Goal: Task Accomplishment & Management: Use online tool/utility

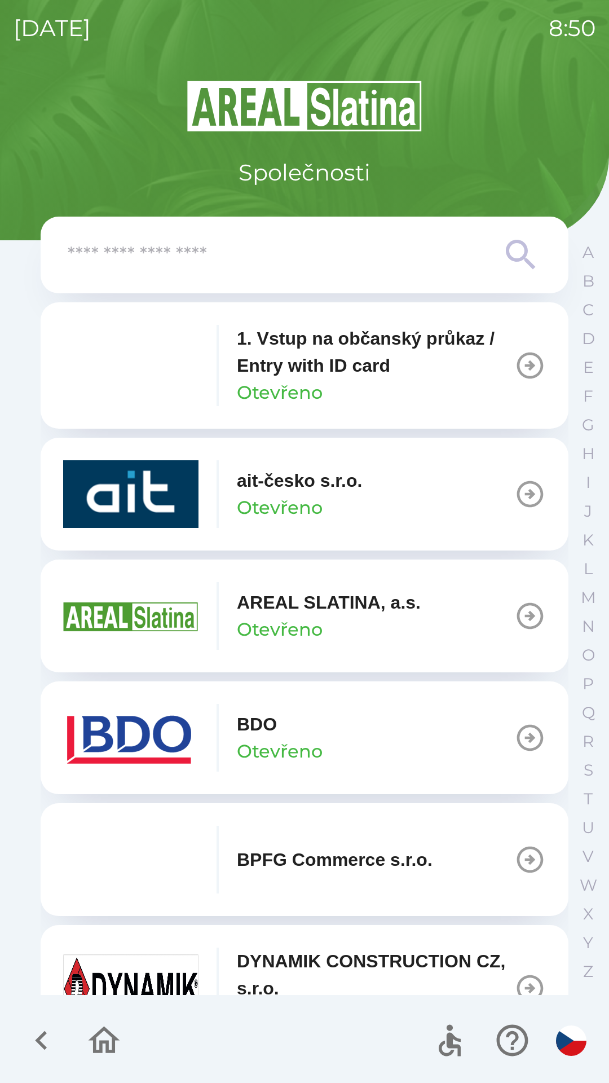
click at [154, 734] on img "button" at bounding box center [130, 738] width 135 height 68
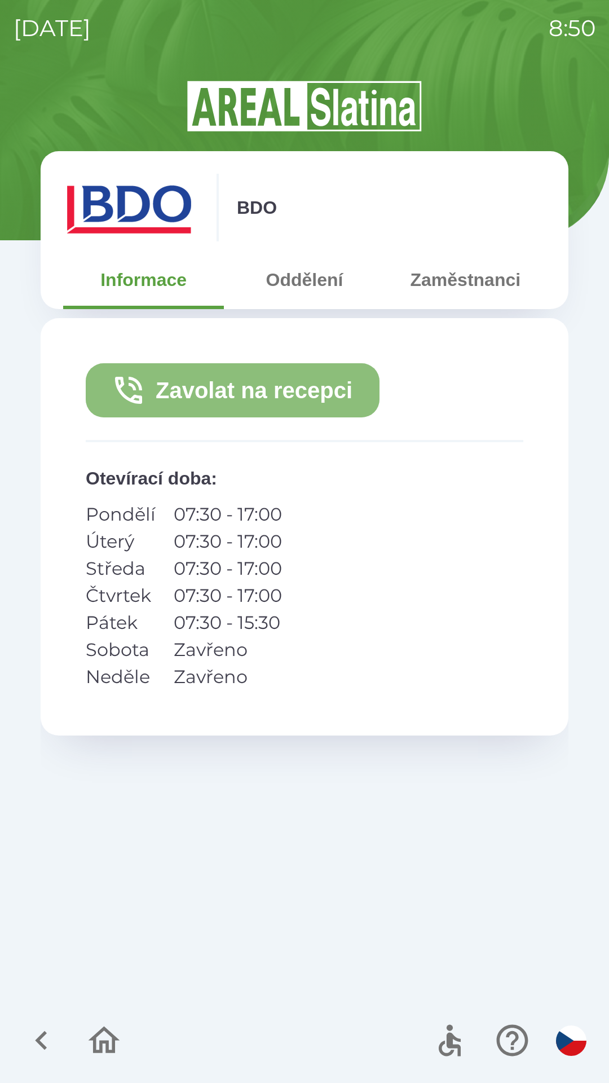
click at [276, 381] on button "Zavolat na recepci" at bounding box center [233, 390] width 294 height 54
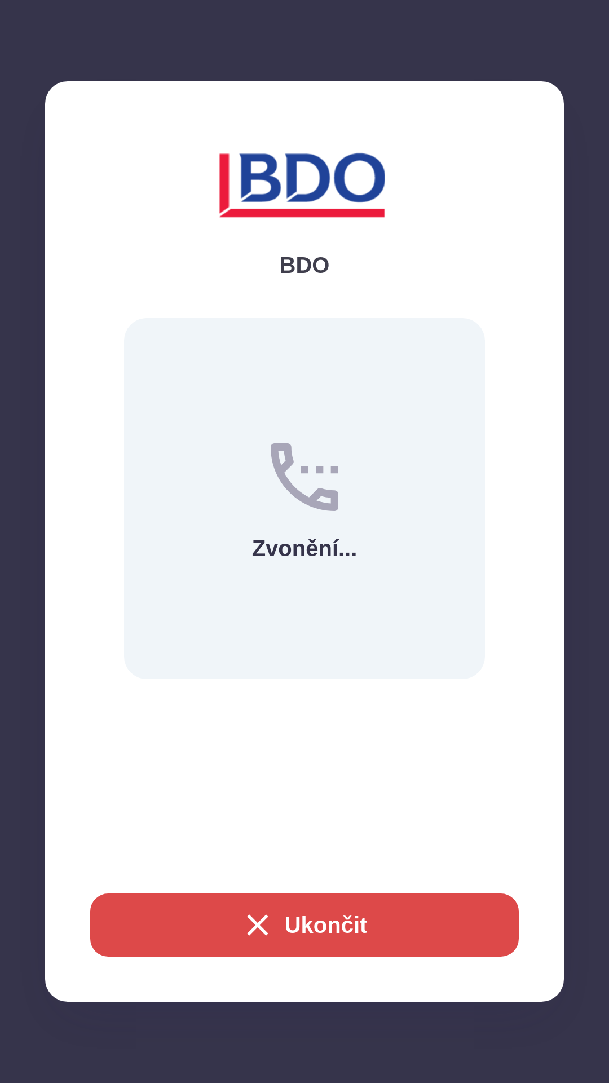
click at [262, 922] on icon "button" at bounding box center [258, 925] width 36 height 36
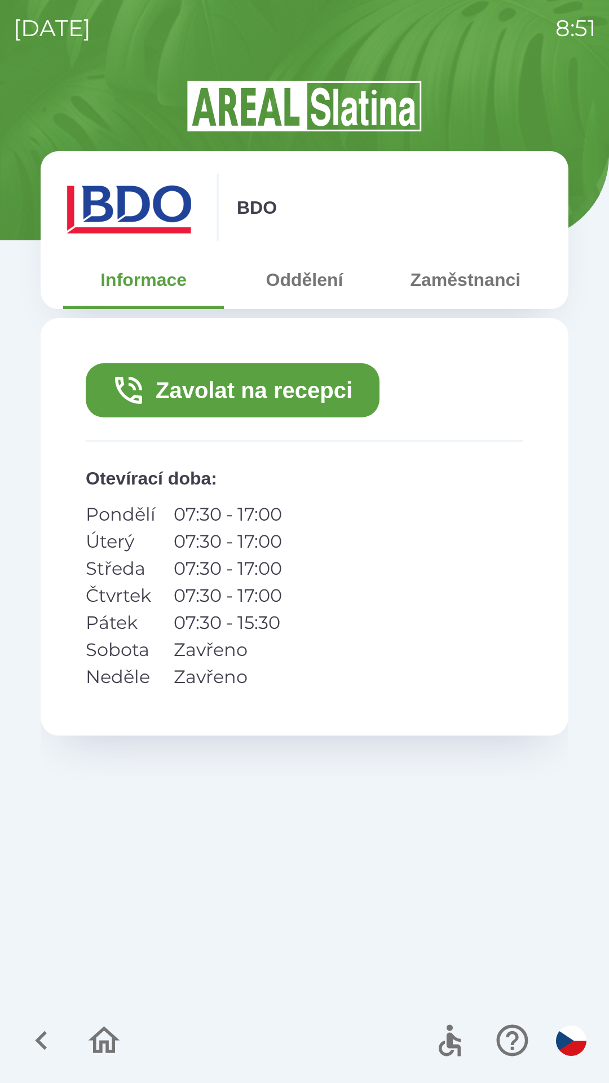
click at [271, 399] on button "Zavolat na recepci" at bounding box center [233, 390] width 294 height 54
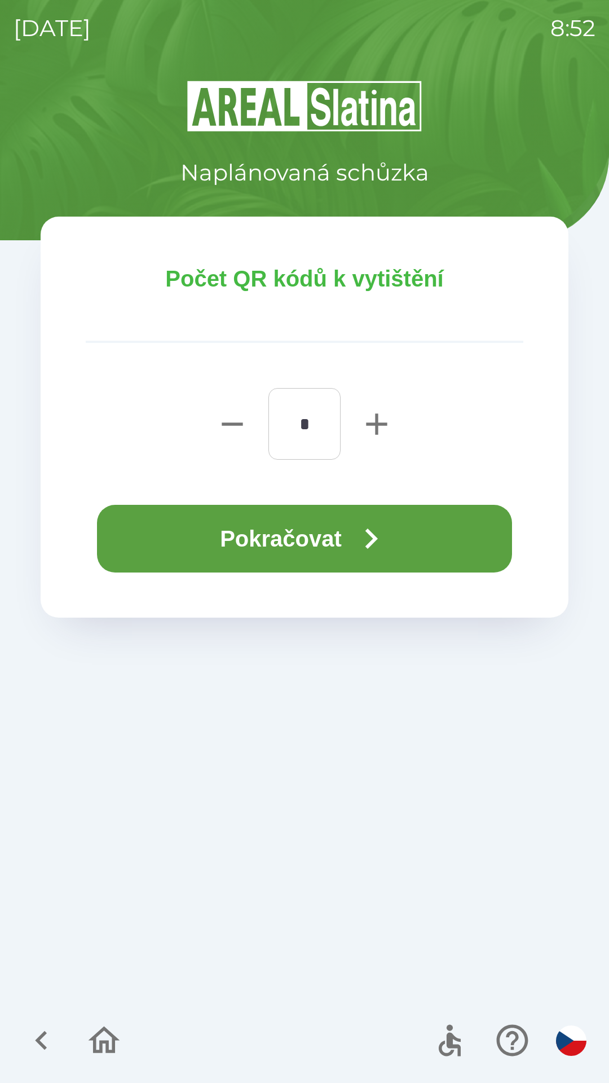
click at [318, 521] on button "Pokračovat" at bounding box center [304, 539] width 415 height 68
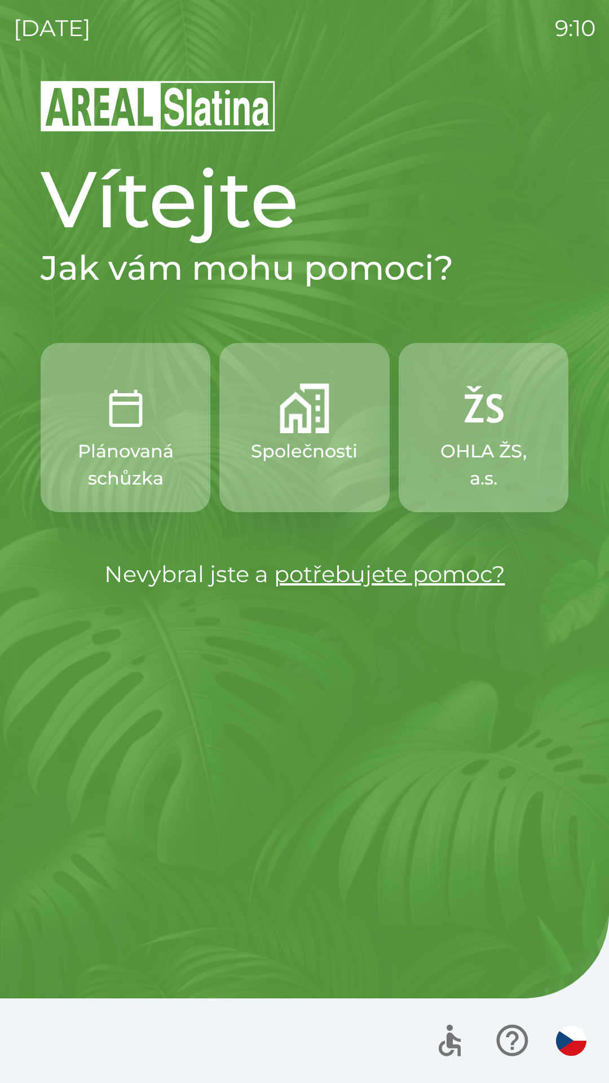
click at [298, 447] on p "Společnosti" at bounding box center [304, 451] width 107 height 27
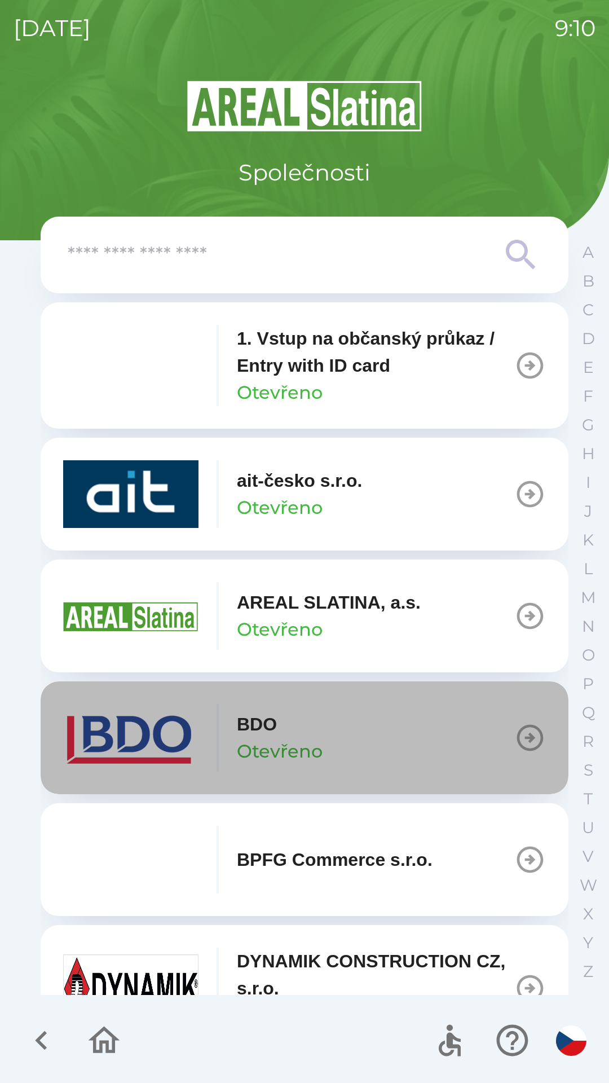
click at [388, 727] on button "BDO Otevřeno" at bounding box center [305, 738] width 528 height 113
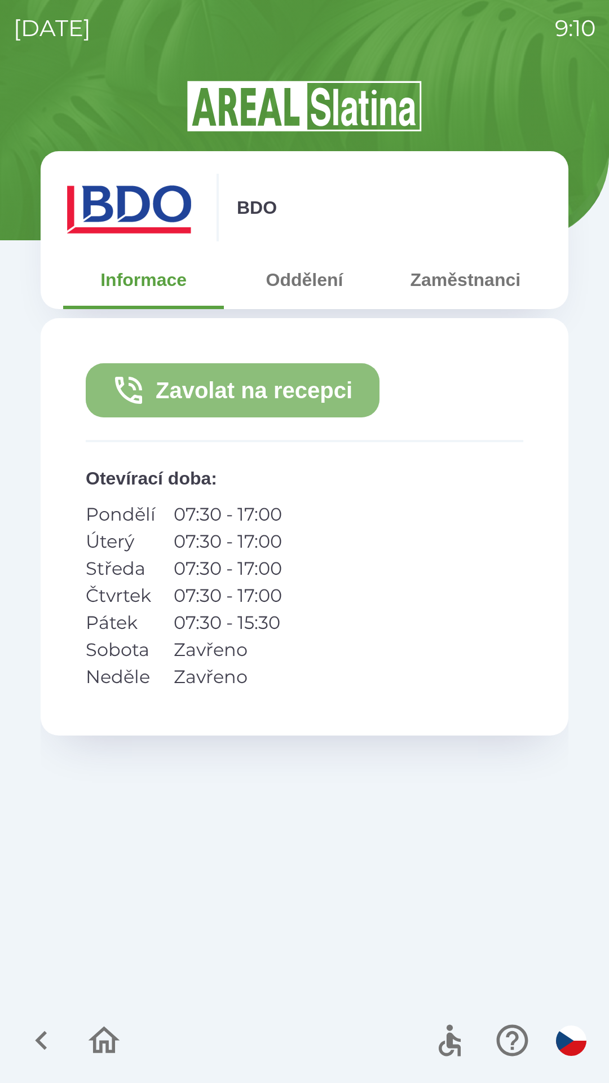
click at [287, 393] on button "Zavolat na recepci" at bounding box center [233, 390] width 294 height 54
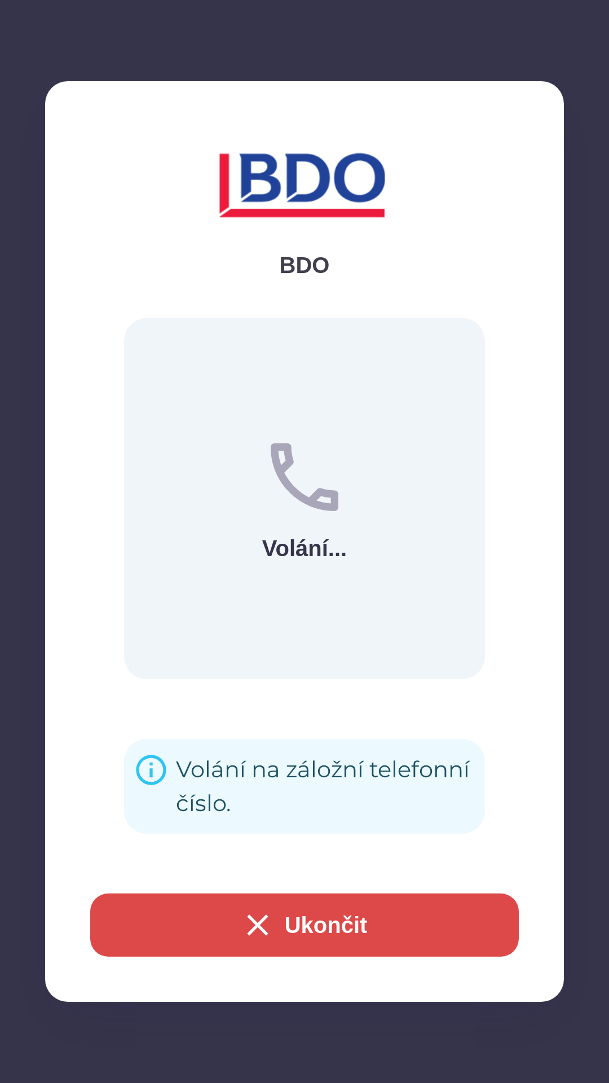
click at [367, 911] on button "Ukončit" at bounding box center [304, 925] width 429 height 63
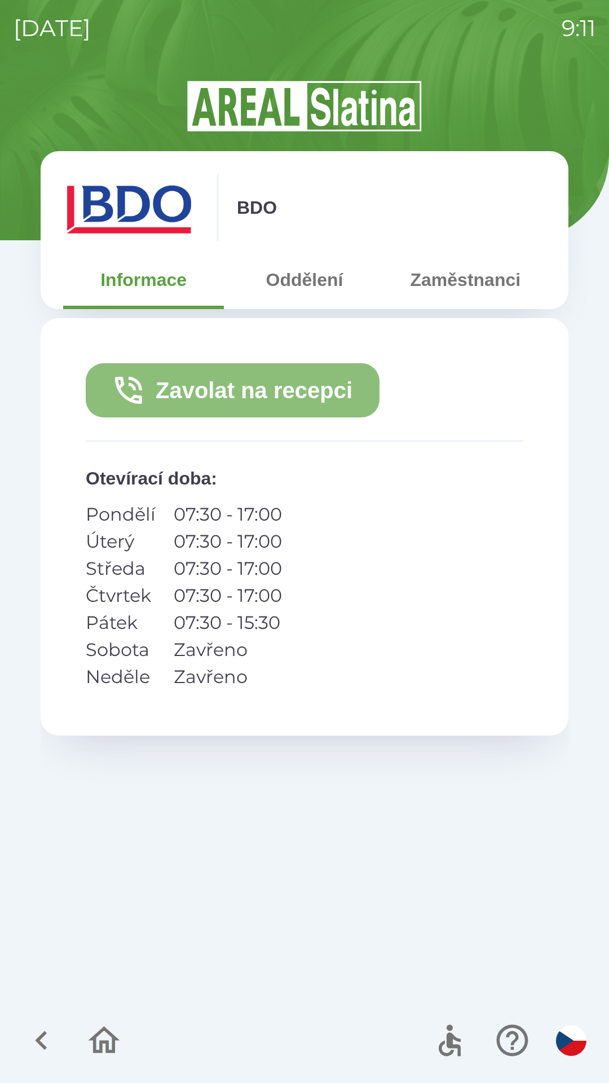
click at [288, 381] on button "Zavolat na recepci" at bounding box center [233, 390] width 294 height 54
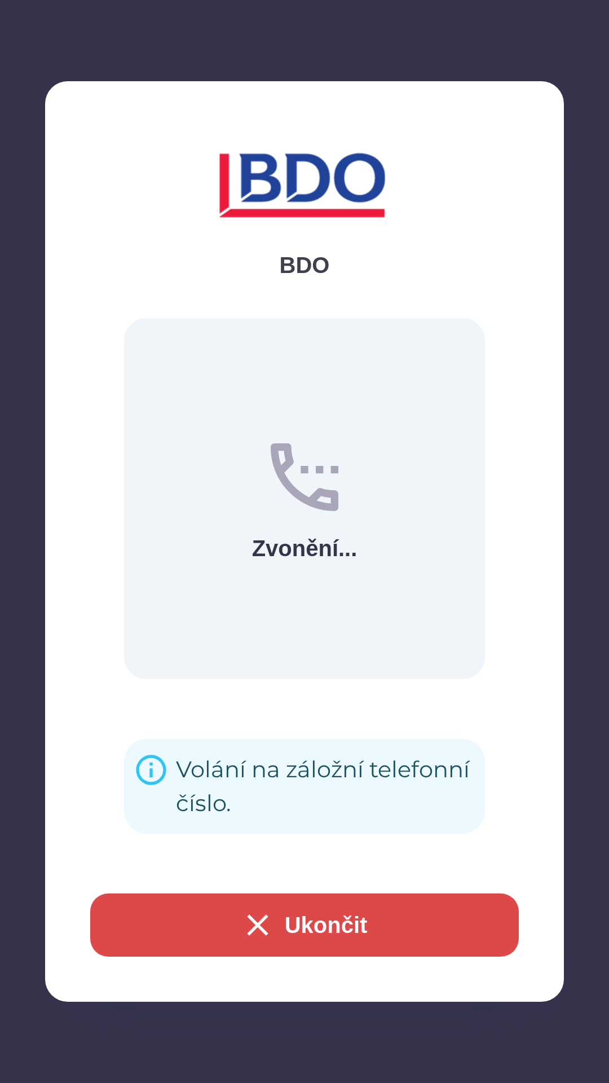
click at [332, 923] on button "Ukončit" at bounding box center [304, 925] width 429 height 63
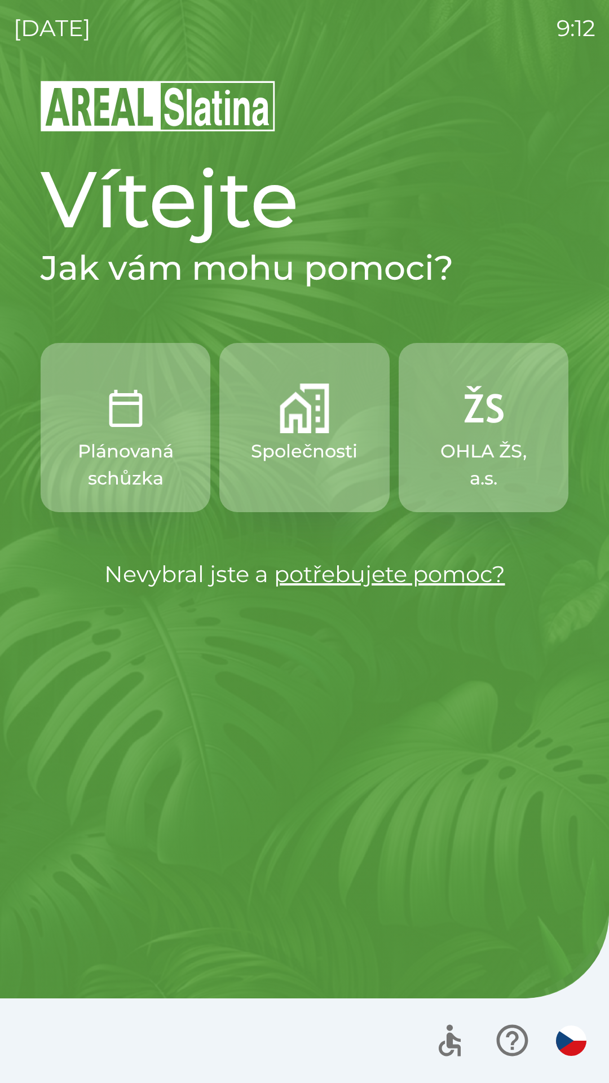
click at [319, 440] on p "Společnosti" at bounding box center [304, 451] width 107 height 27
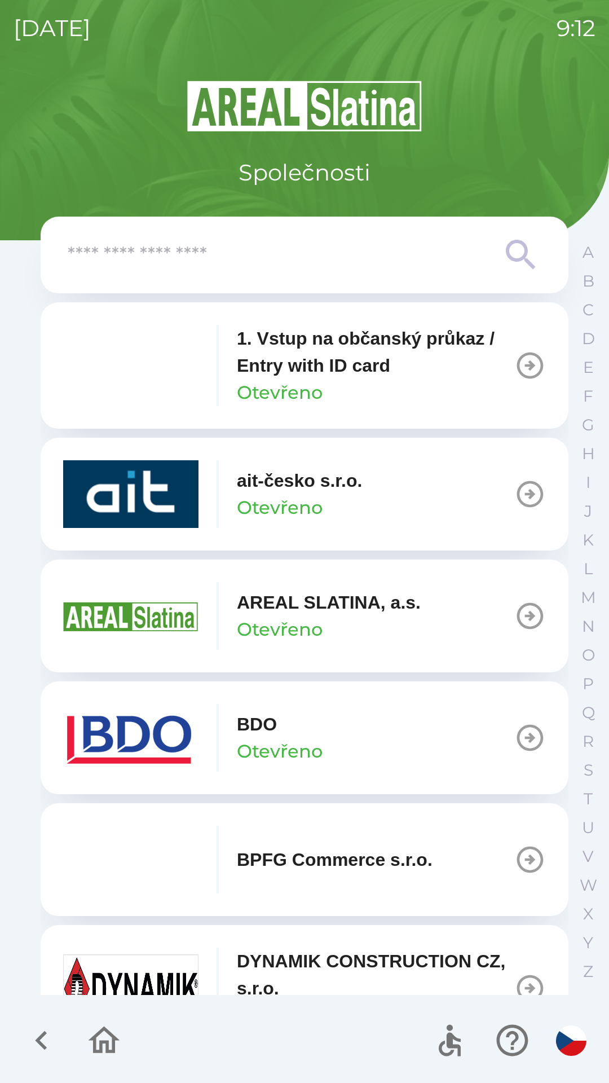
click at [305, 715] on div "BDO Otevřeno" at bounding box center [280, 738] width 86 height 54
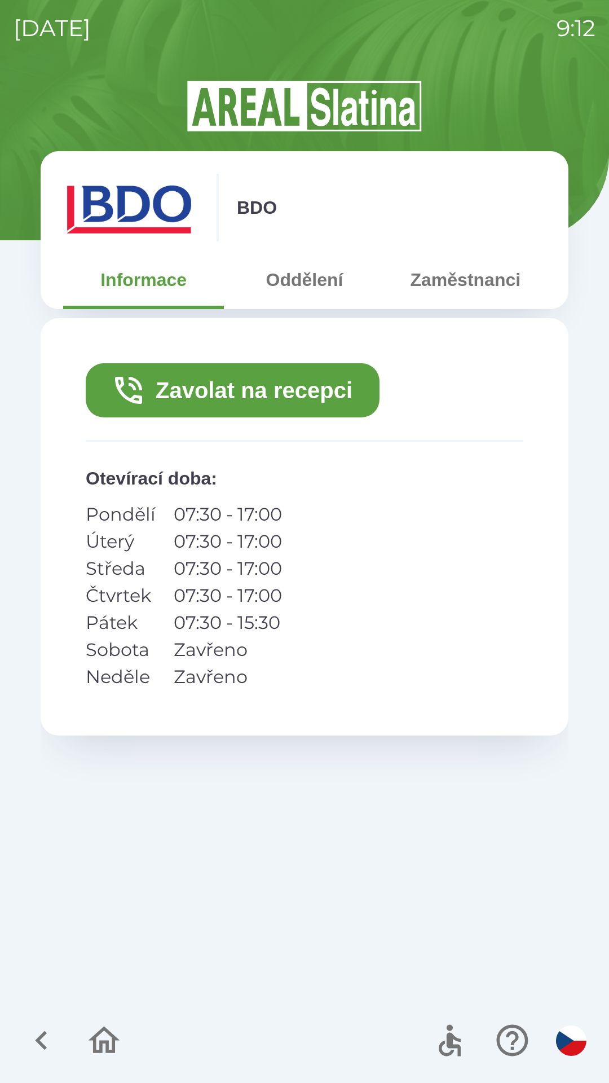
click at [322, 382] on button "Zavolat na recepci" at bounding box center [233, 390] width 294 height 54
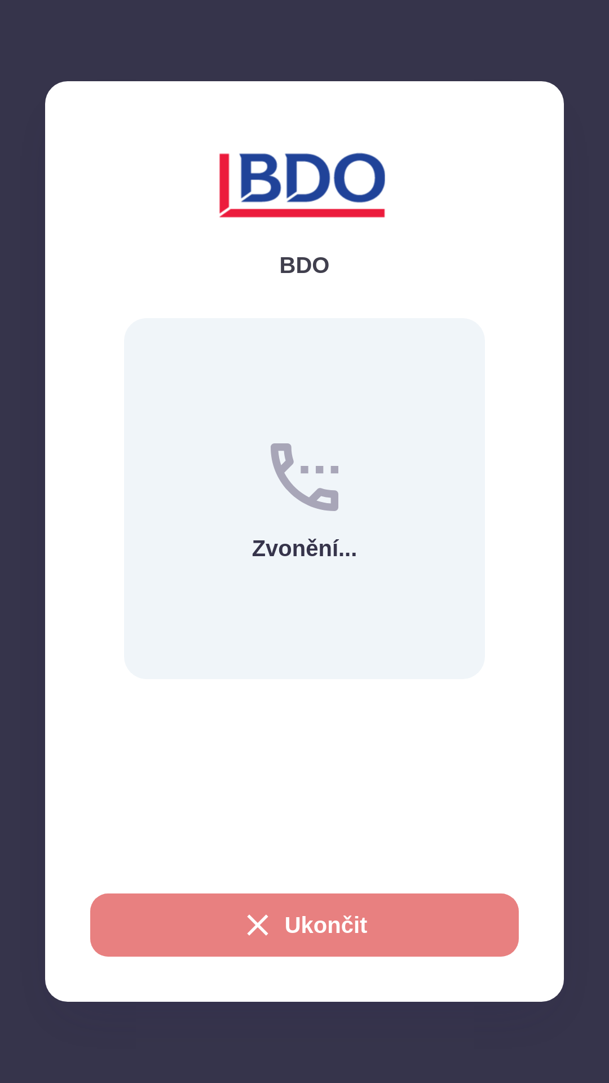
click at [375, 919] on button "Ukončit" at bounding box center [304, 925] width 429 height 63
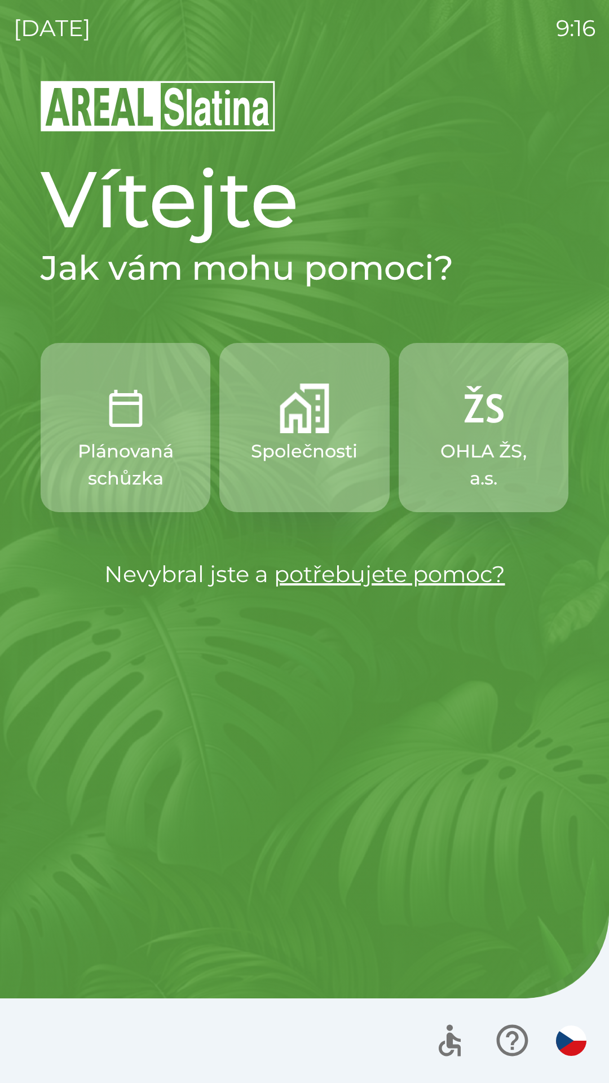
click at [307, 427] on img "button" at bounding box center [305, 409] width 50 height 50
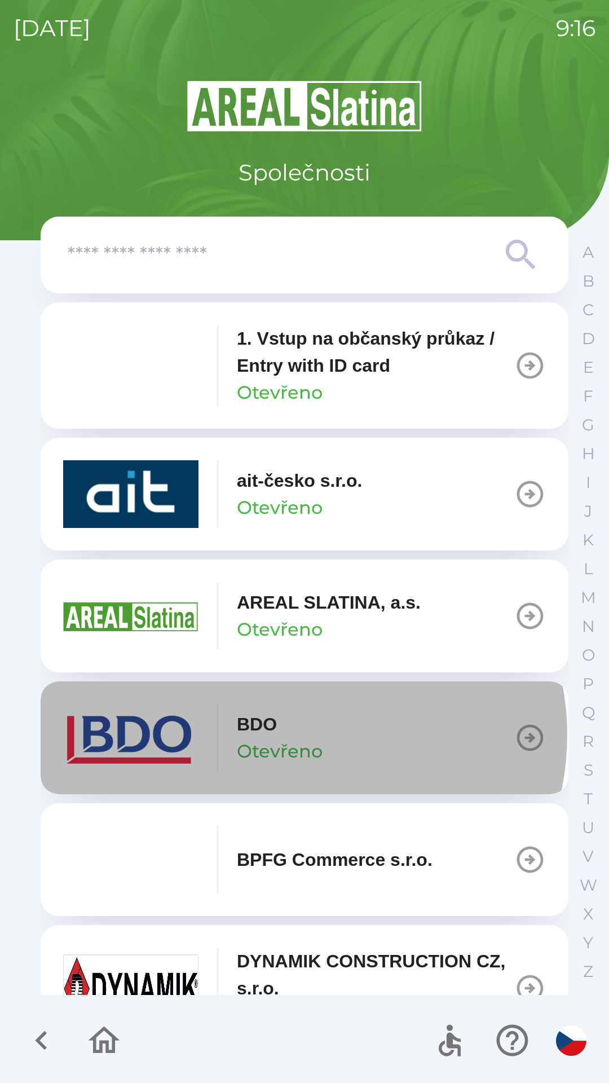
click at [298, 735] on div "BDO Otevřeno" at bounding box center [280, 738] width 86 height 54
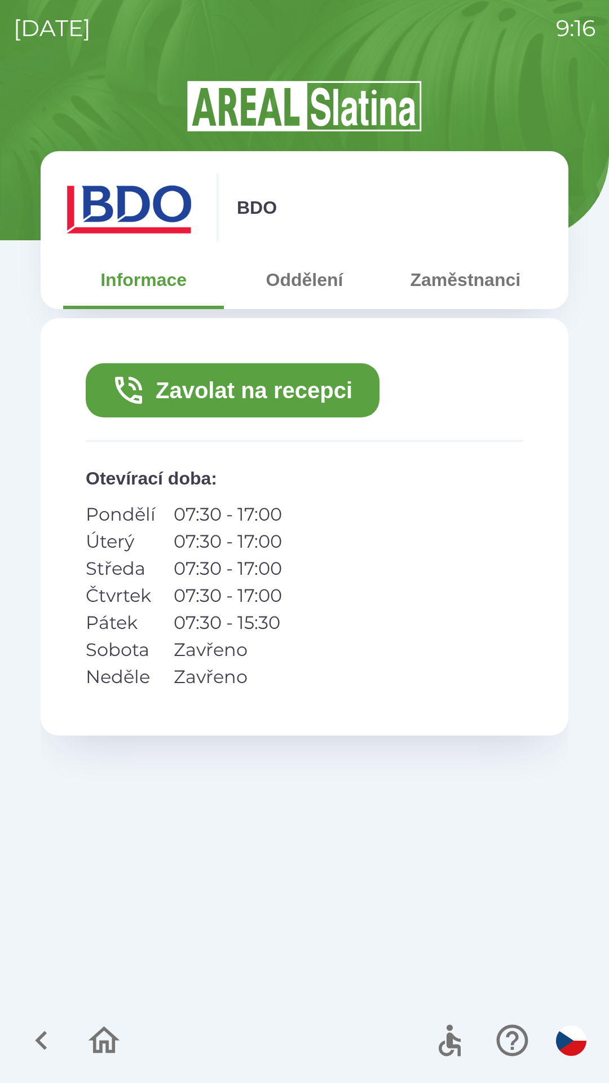
click at [320, 381] on button "Zavolat na recepci" at bounding box center [233, 390] width 294 height 54
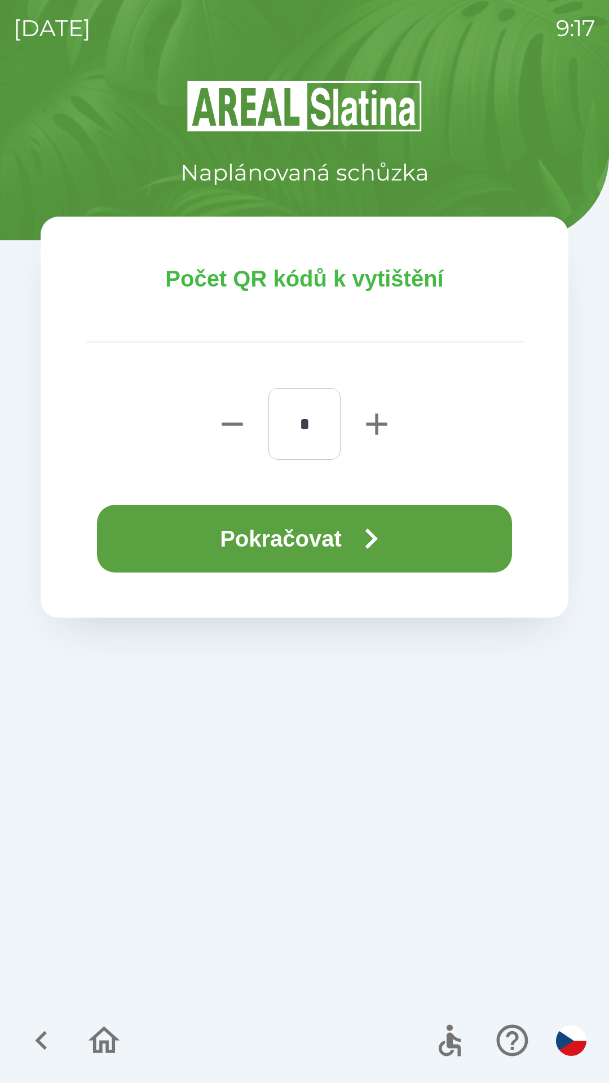
click at [321, 538] on button "Pokračovat" at bounding box center [304, 539] width 415 height 68
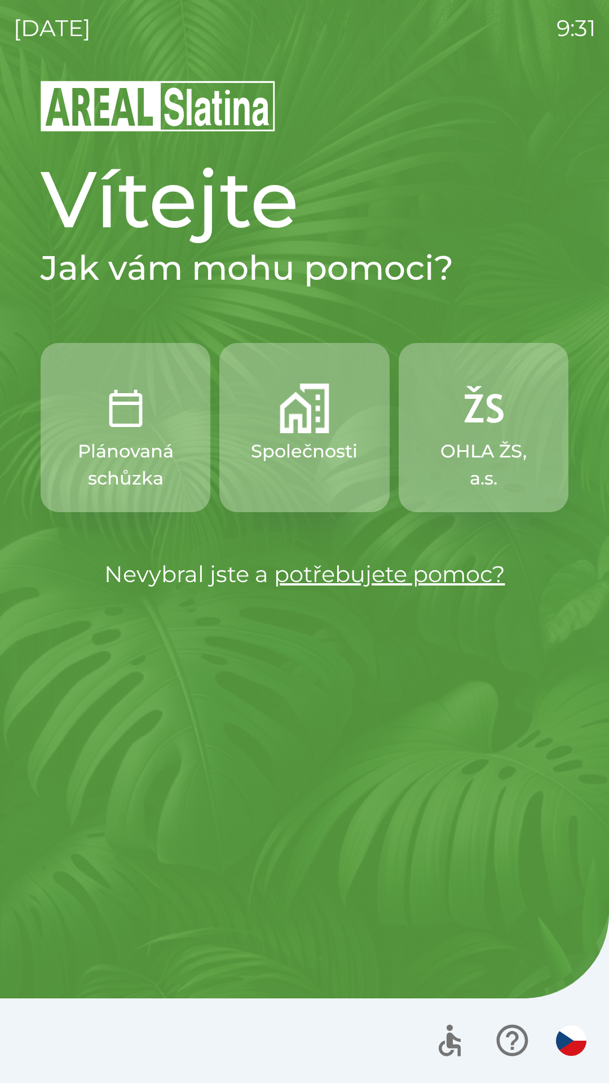
click at [306, 448] on p "Společnosti" at bounding box center [304, 451] width 107 height 27
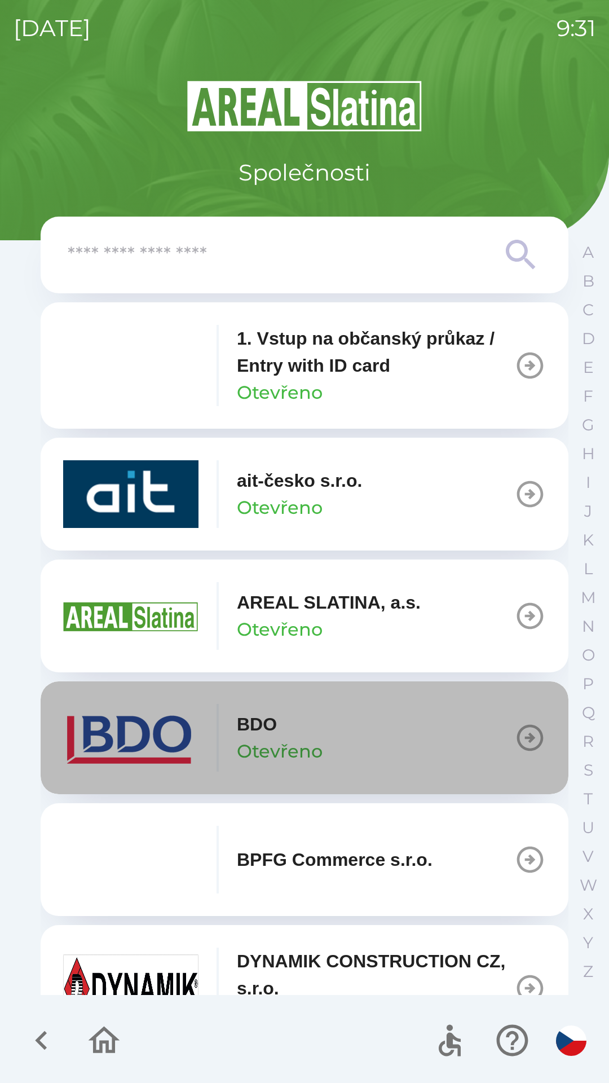
click at [515, 736] on icon "button" at bounding box center [531, 738] width 32 height 32
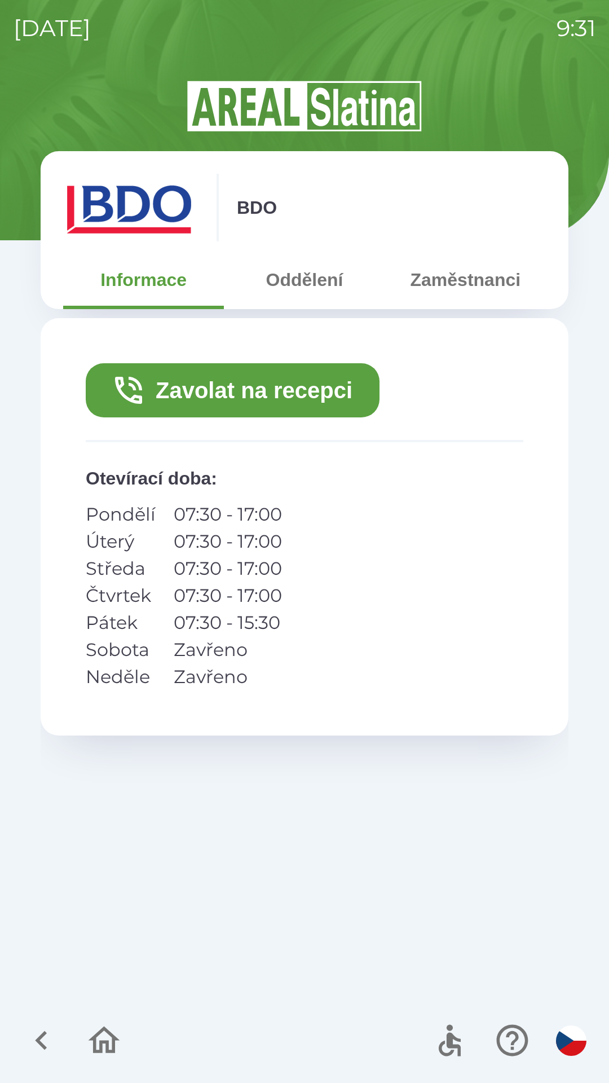
click at [271, 394] on button "Zavolat na recepci" at bounding box center [233, 390] width 294 height 54
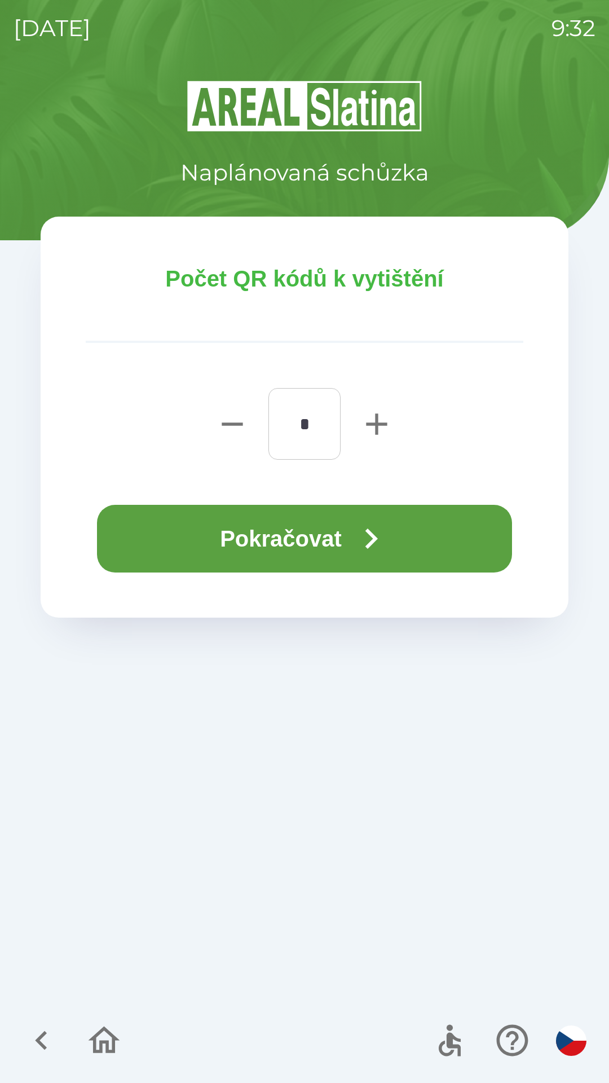
click at [318, 538] on button "Pokračovat" at bounding box center [304, 539] width 415 height 68
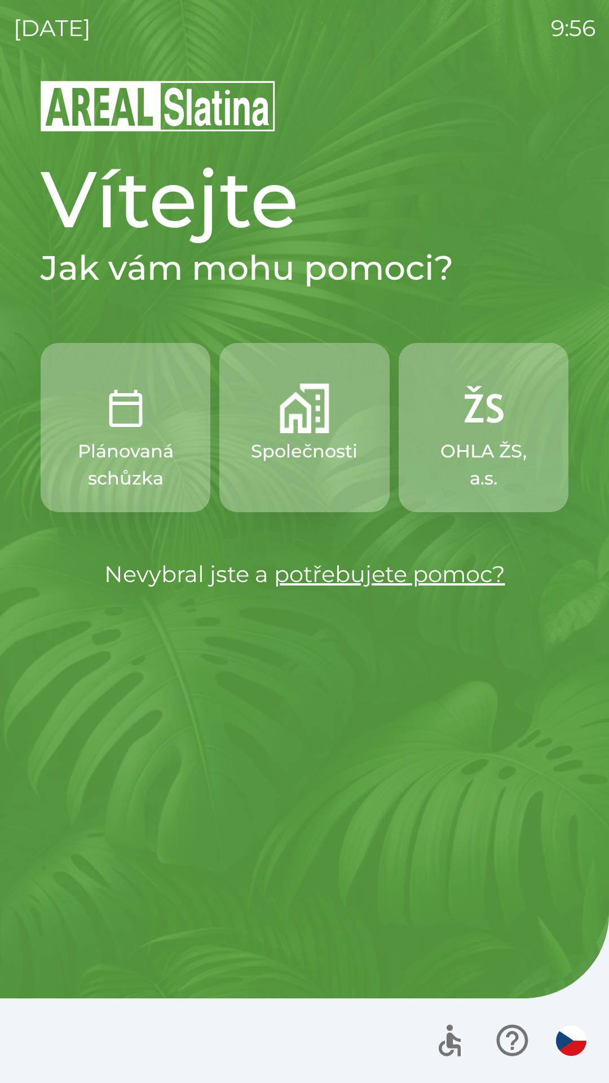
click at [299, 425] on img "button" at bounding box center [305, 409] width 50 height 50
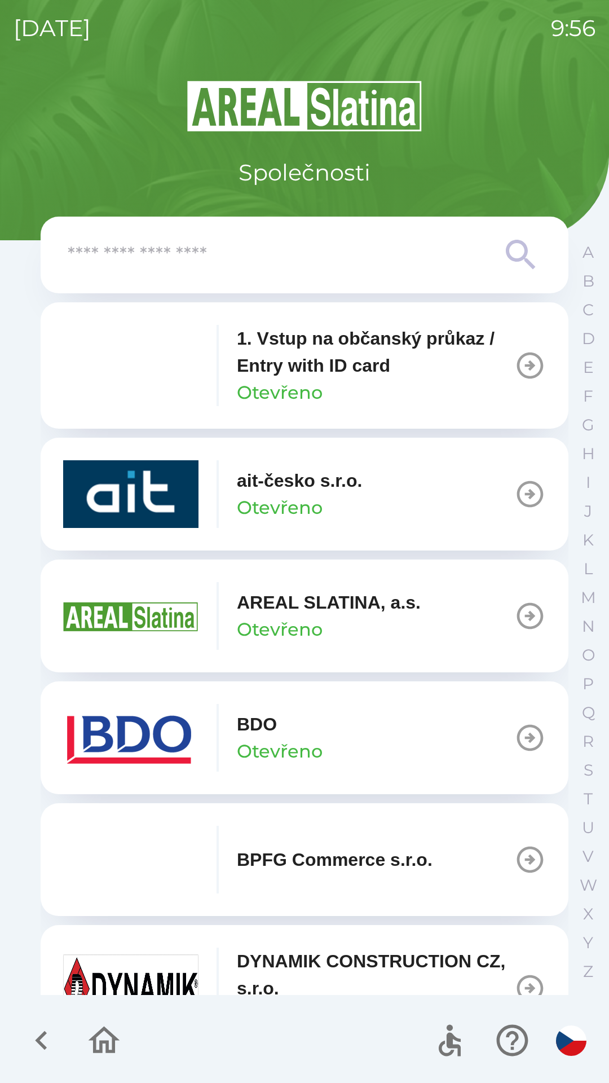
click at [202, 266] on input "text" at bounding box center [282, 255] width 429 height 31
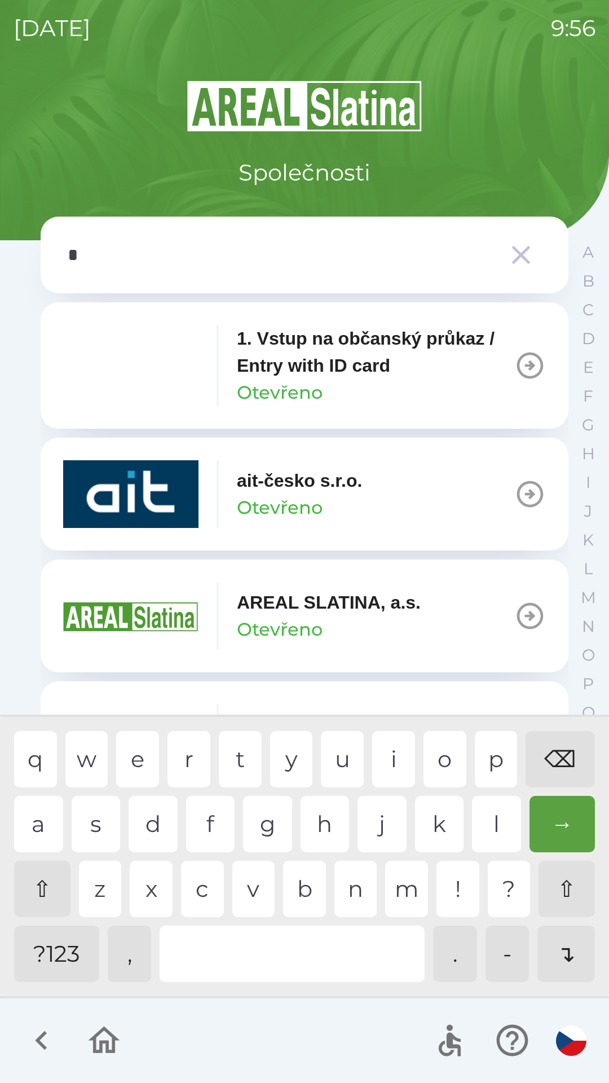
click at [92, 817] on div "s" at bounding box center [96, 824] width 49 height 56
type input "**"
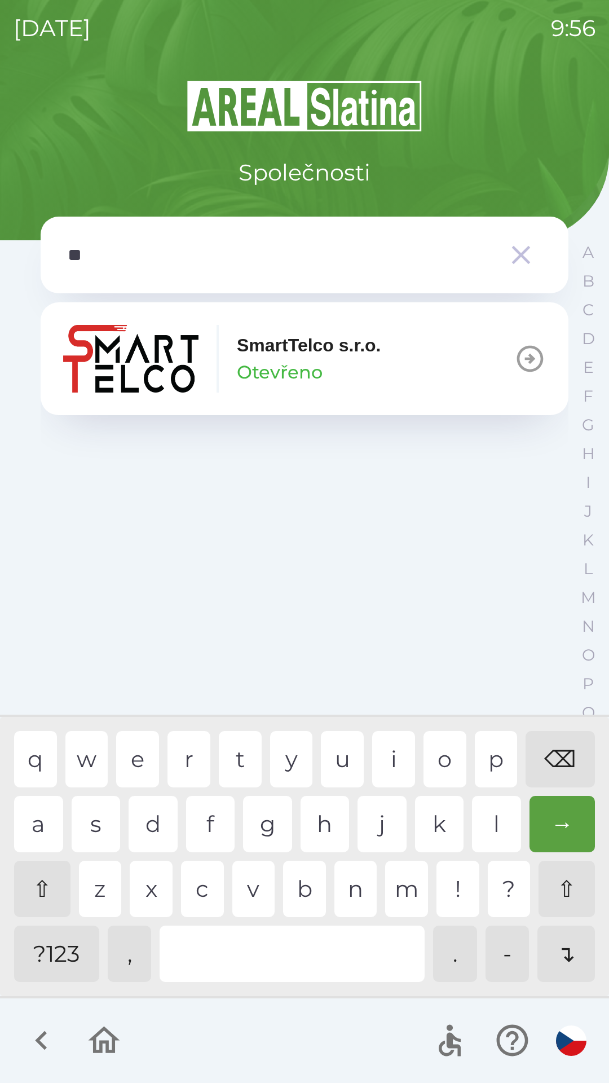
click at [169, 369] on img "button" at bounding box center [130, 359] width 135 height 68
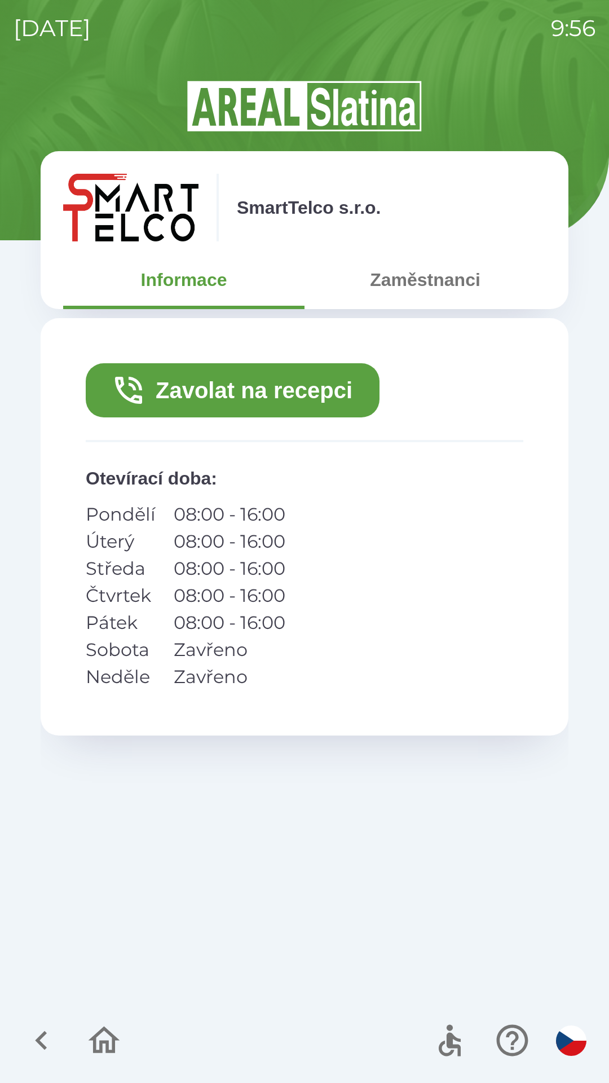
click at [179, 379] on button "Zavolat na recepci" at bounding box center [233, 390] width 294 height 54
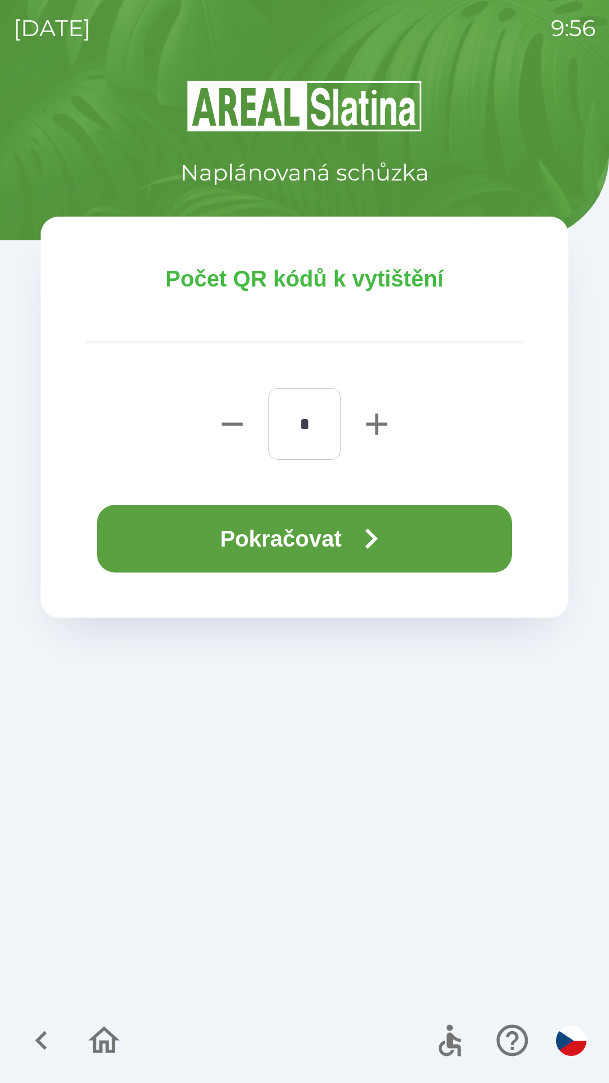
click at [357, 528] on icon "button" at bounding box center [371, 539] width 41 height 41
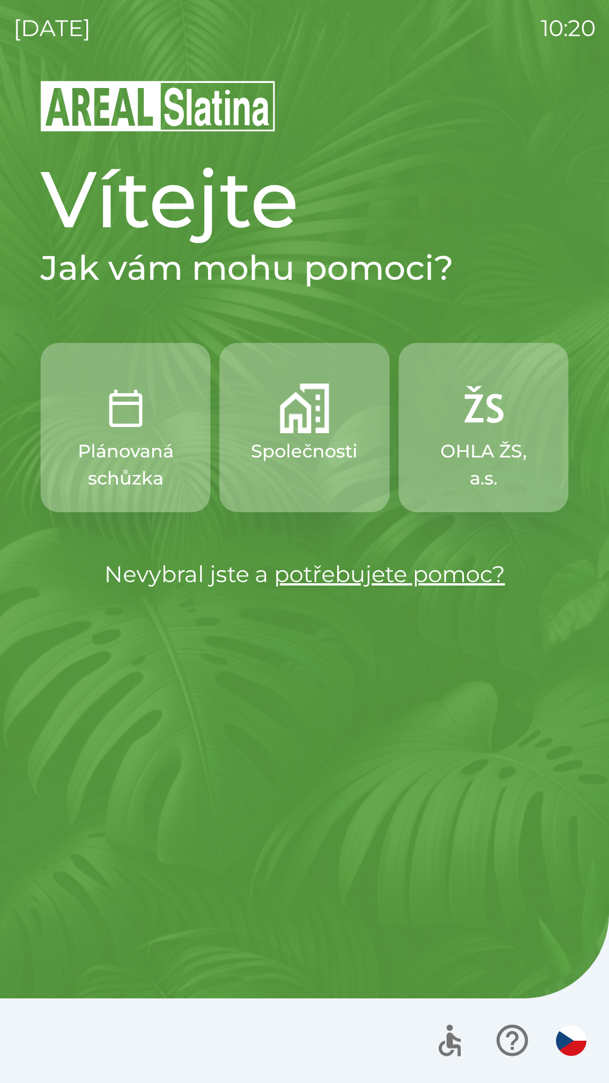
click at [181, 415] on button "Plánovaná schůzka" at bounding box center [126, 427] width 170 height 169
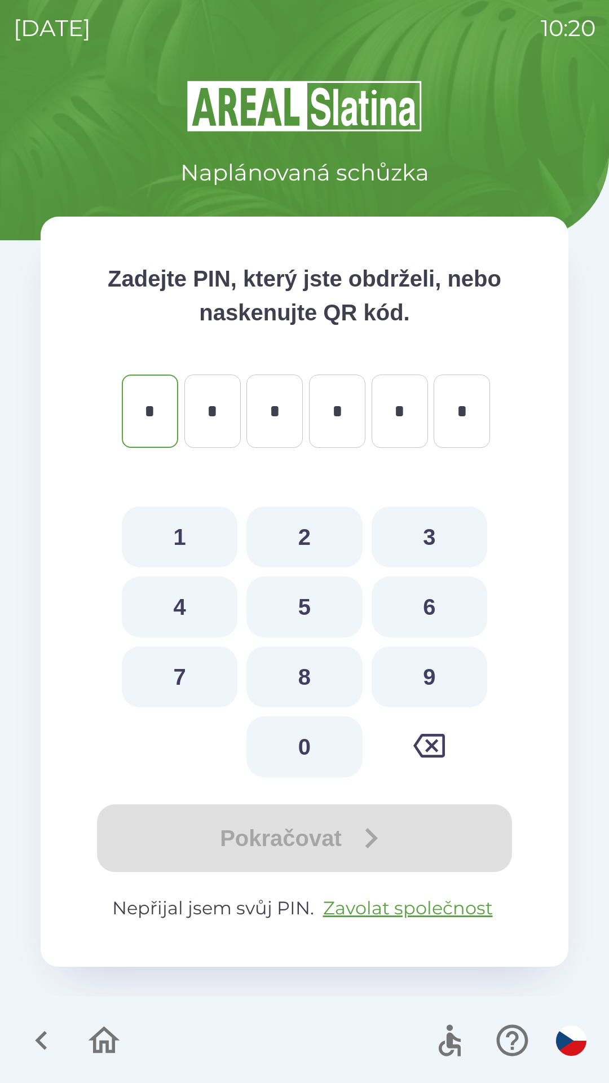
click at [86, 1024] on icon "button" at bounding box center [104, 1041] width 38 height 38
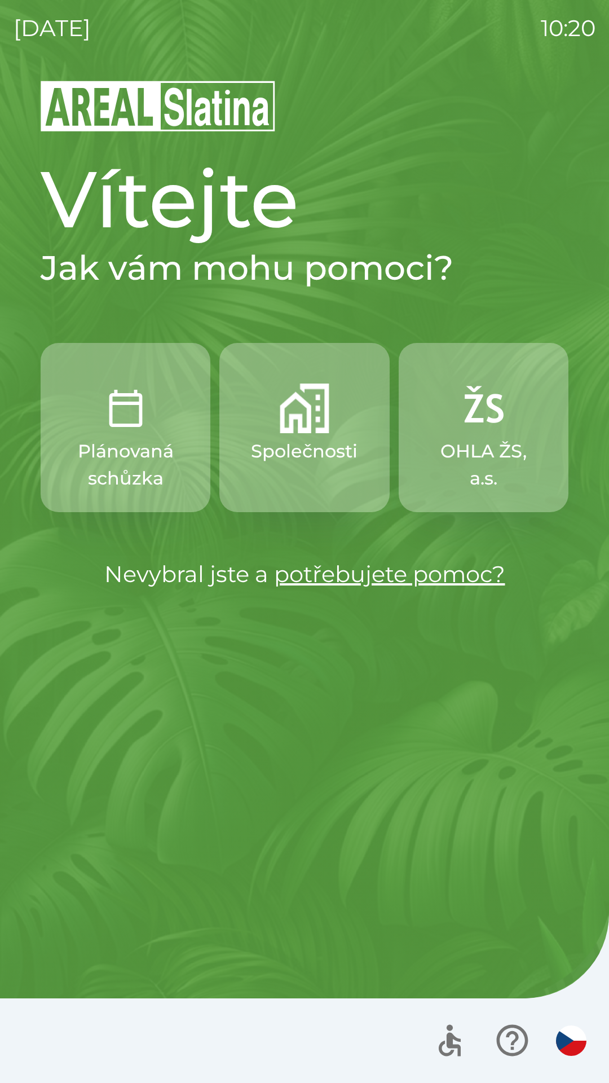
click at [322, 450] on p "Společnosti" at bounding box center [304, 451] width 107 height 27
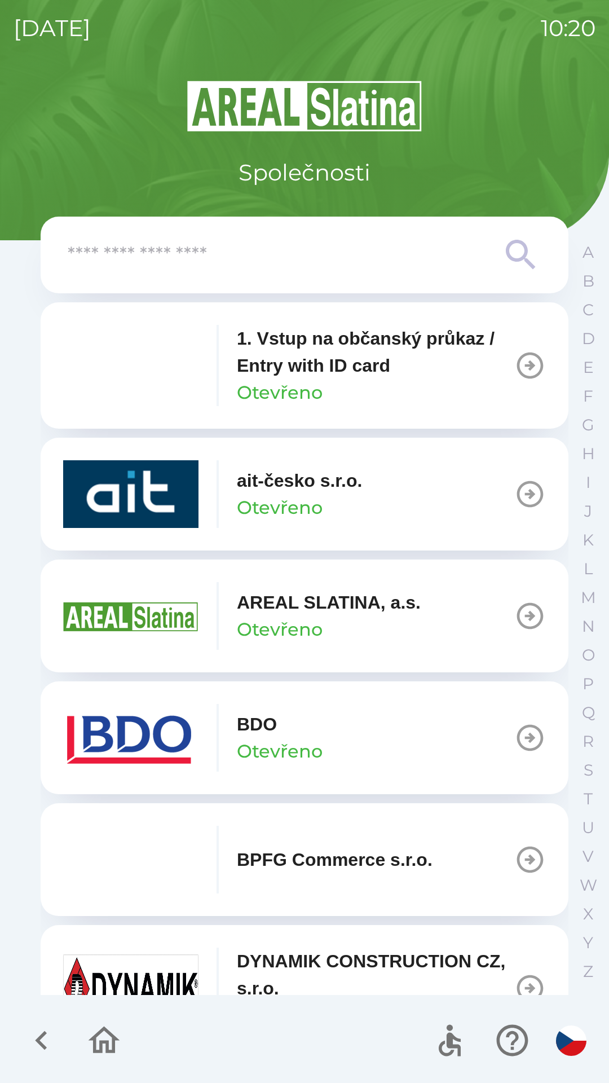
click at [271, 733] on p "BDO" at bounding box center [257, 724] width 40 height 27
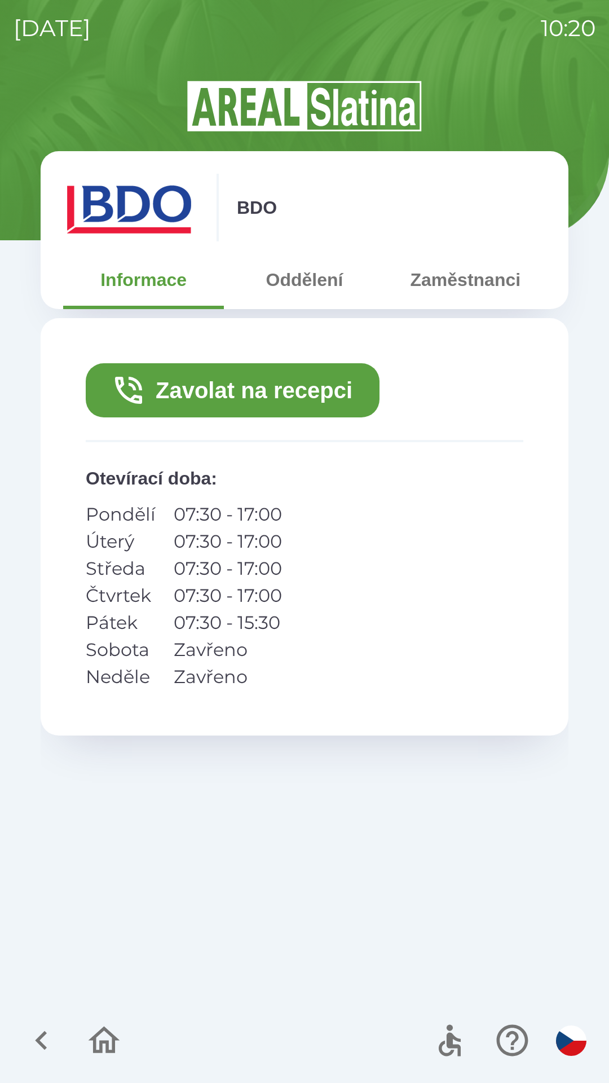
click at [285, 394] on button "Zavolat na recepci" at bounding box center [233, 390] width 294 height 54
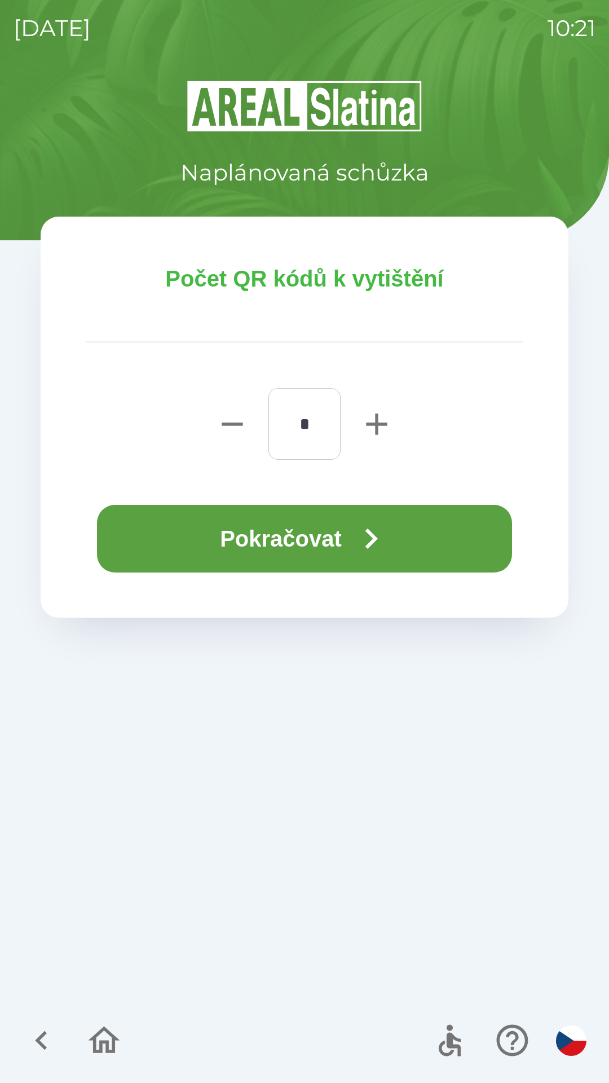
click at [342, 533] on button "Pokračovat" at bounding box center [304, 539] width 415 height 68
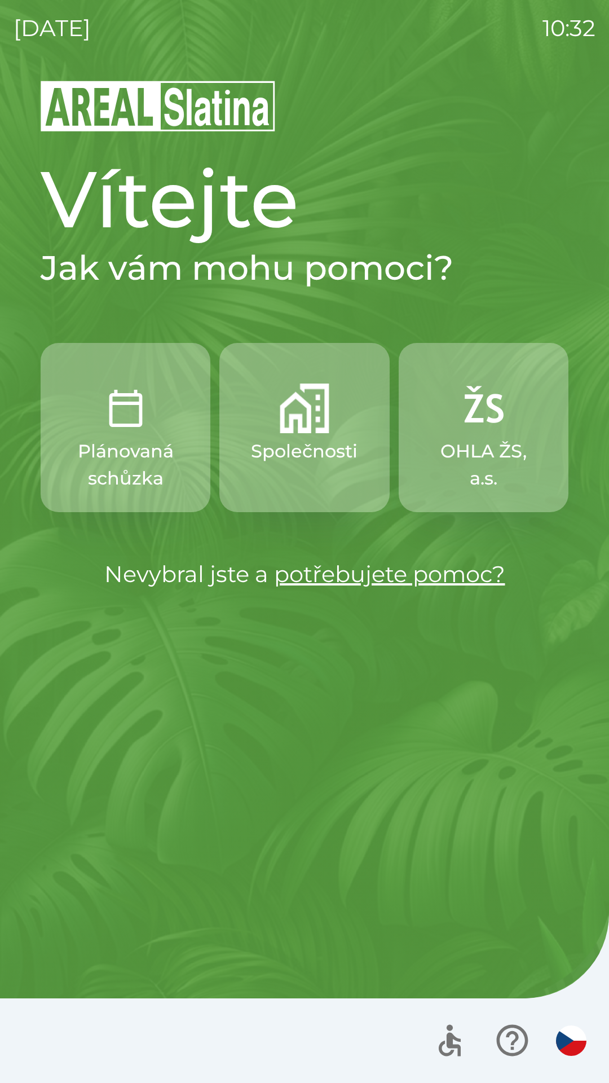
click at [308, 413] on img "button" at bounding box center [305, 409] width 50 height 50
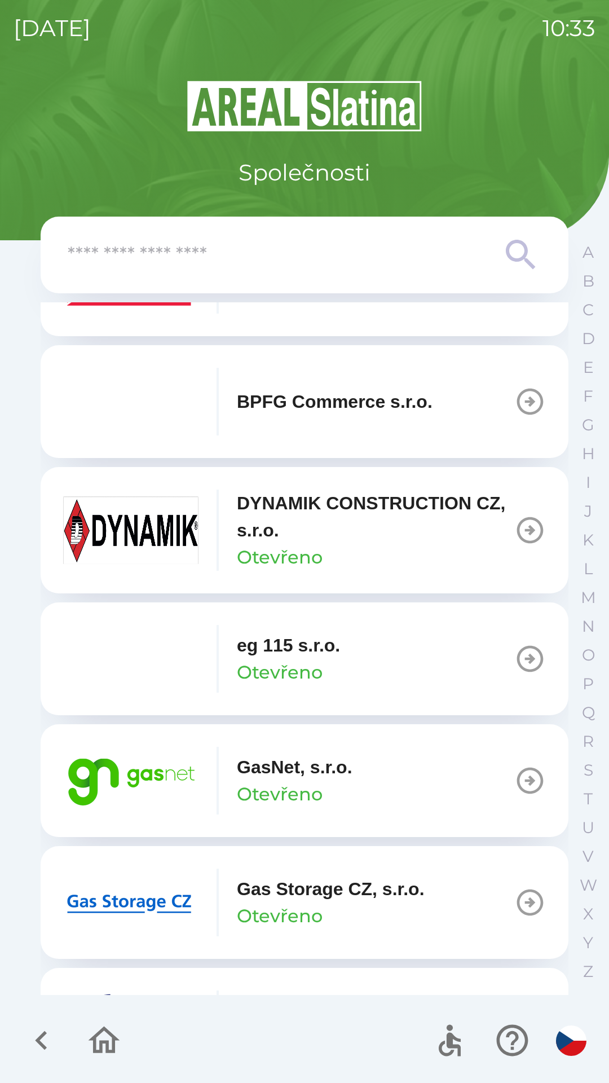
scroll to position [459, 0]
click at [151, 774] on img "button" at bounding box center [130, 780] width 135 height 68
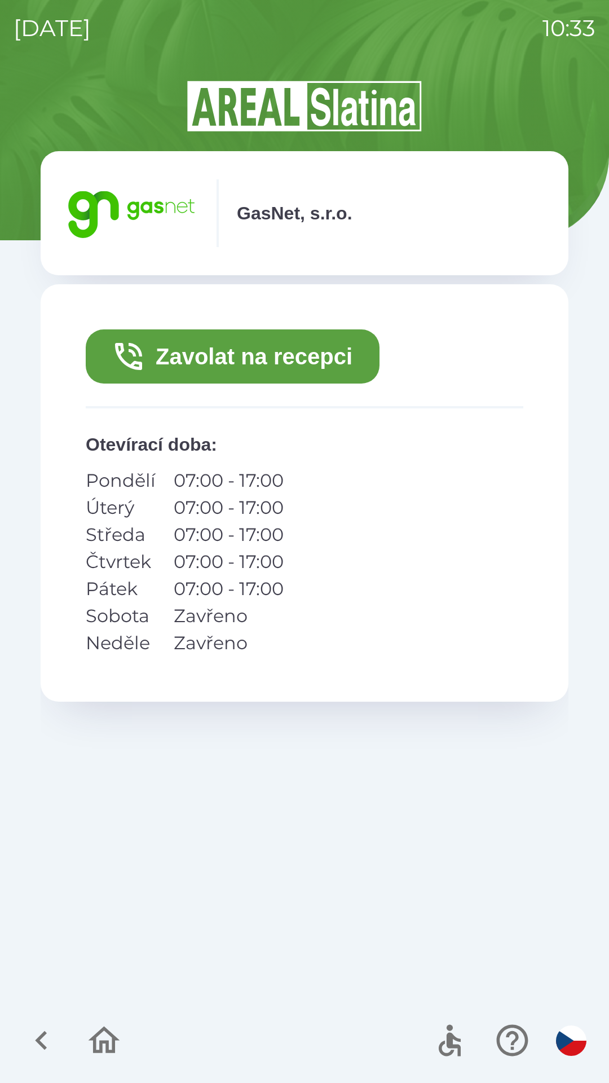
click at [204, 355] on button "Zavolat na recepci" at bounding box center [233, 357] width 294 height 54
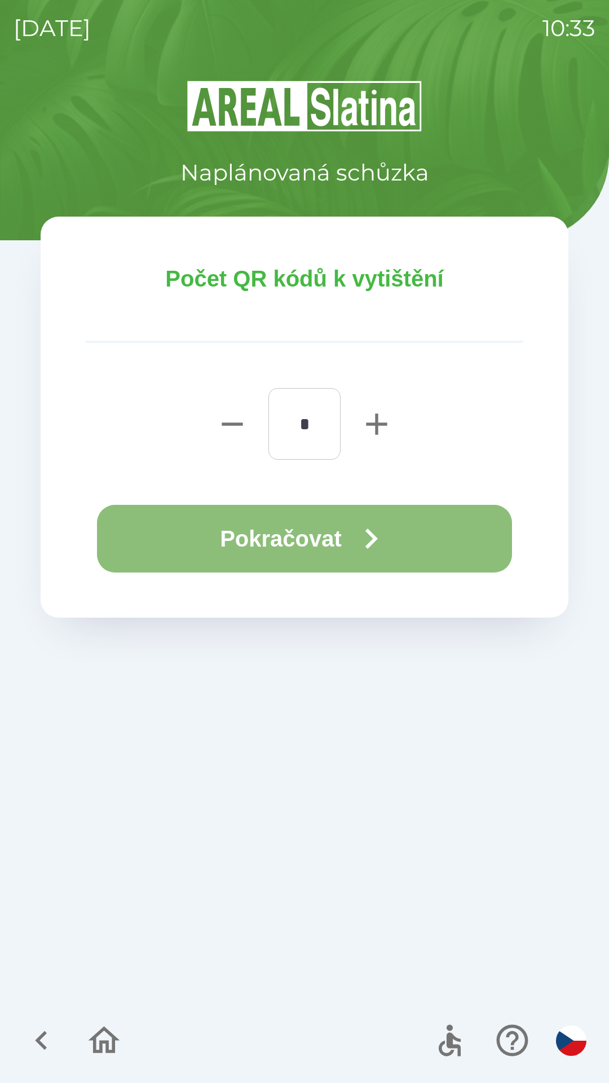
click at [337, 550] on button "Pokračovat" at bounding box center [304, 539] width 415 height 68
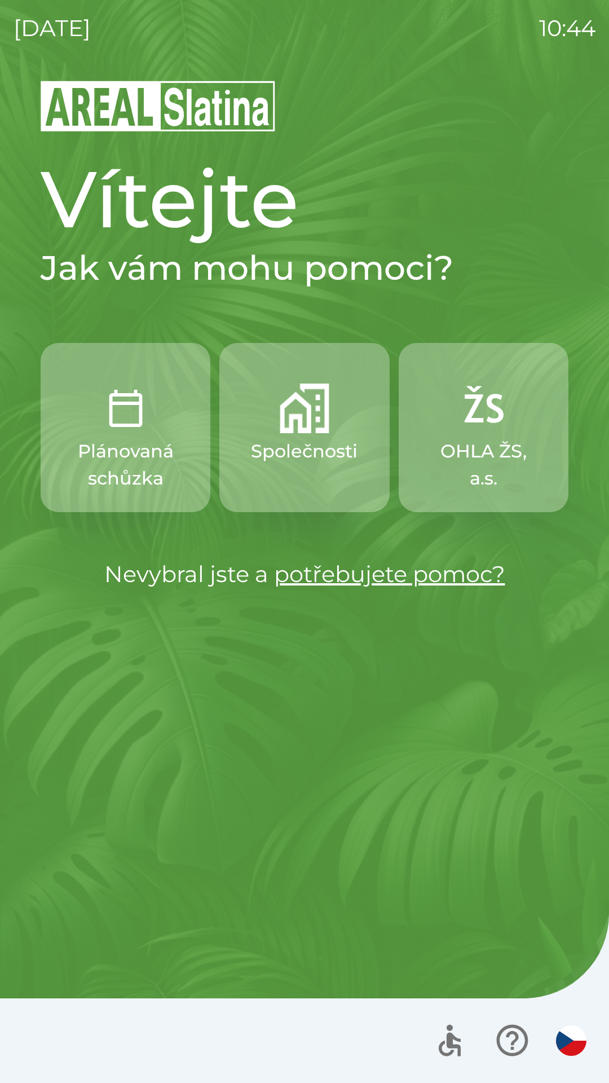
click at [308, 451] on p "Společnosti" at bounding box center [304, 451] width 107 height 27
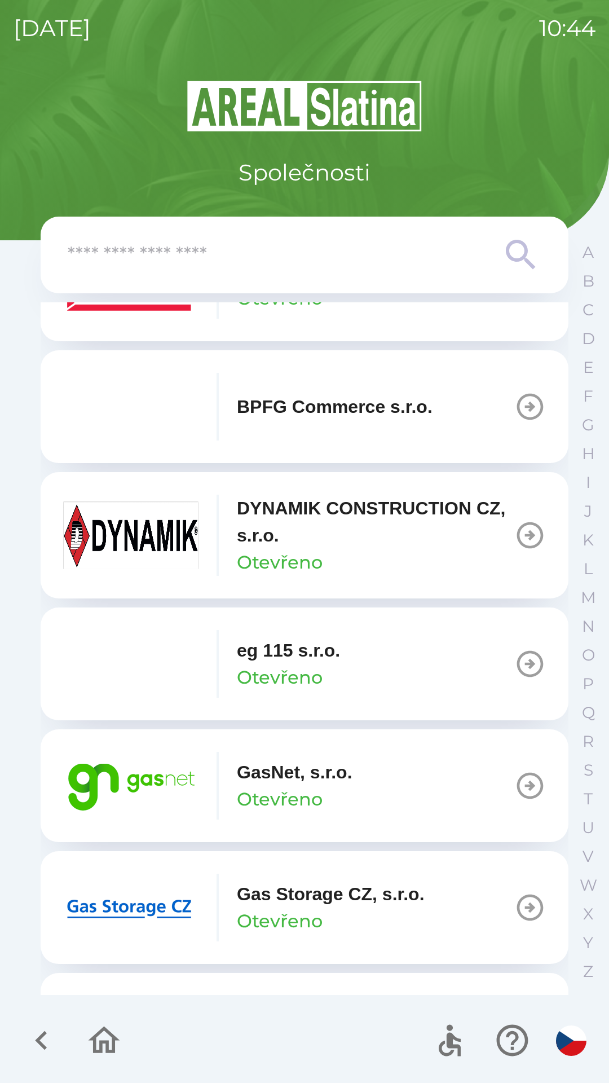
scroll to position [459, 0]
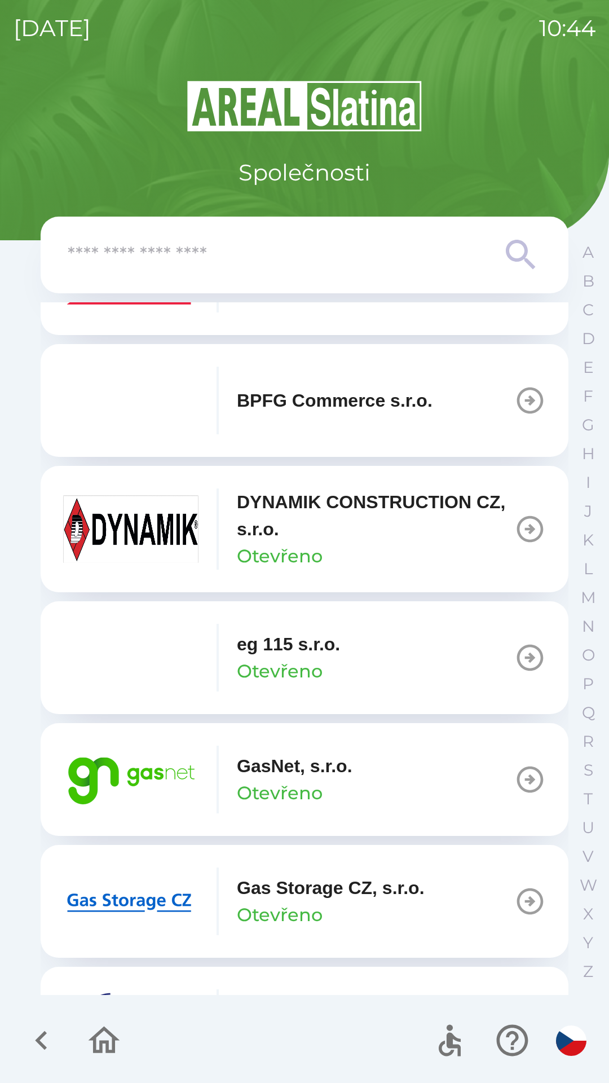
click at [308, 763] on p "GasNet, s.r.o." at bounding box center [295, 766] width 116 height 27
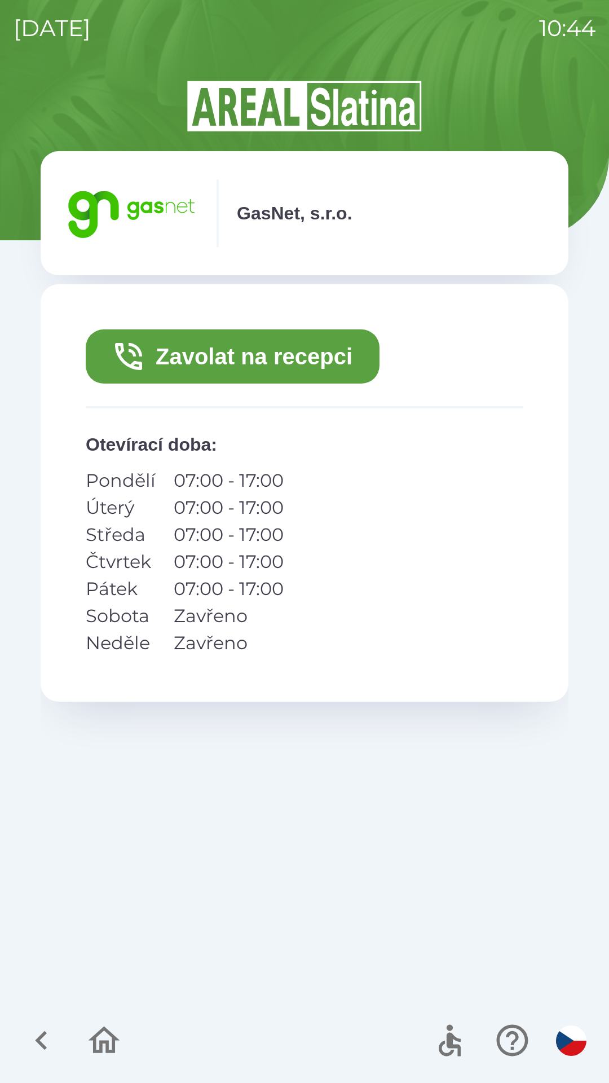
click at [238, 356] on button "Zavolat na recepci" at bounding box center [233, 357] width 294 height 54
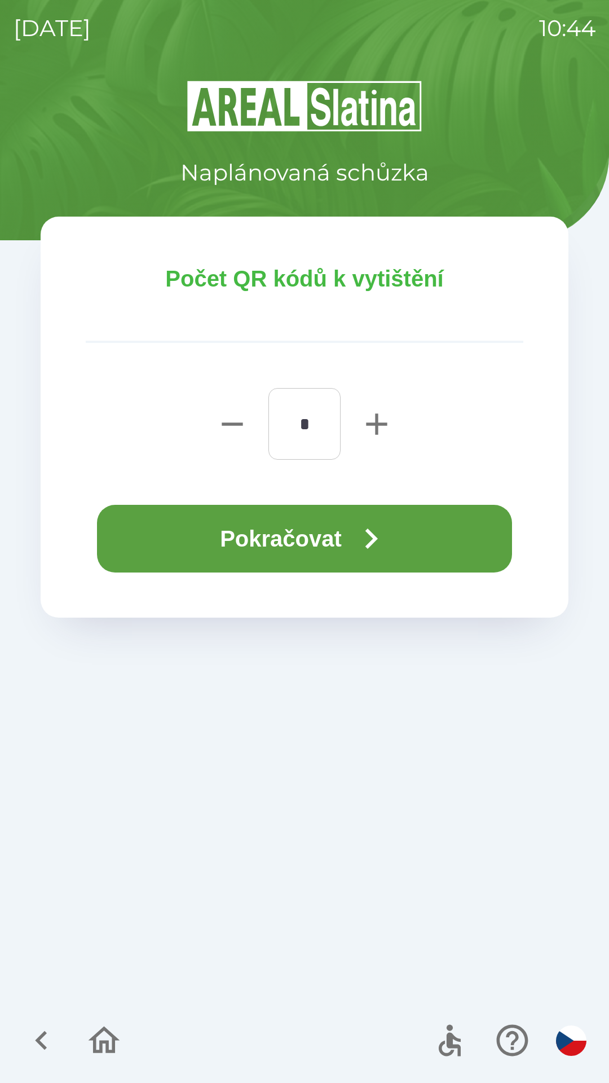
click at [362, 543] on icon "button" at bounding box center [371, 539] width 41 height 41
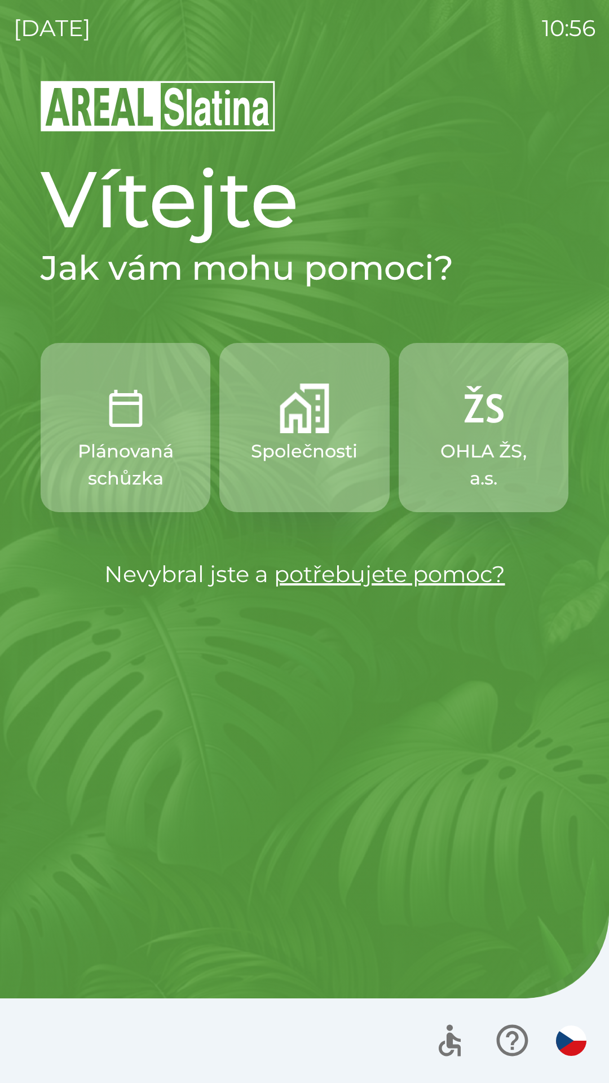
click at [478, 447] on p "OHLA ŽS, a.s." at bounding box center [484, 465] width 116 height 54
click at [310, 404] on img "button" at bounding box center [305, 409] width 50 height 50
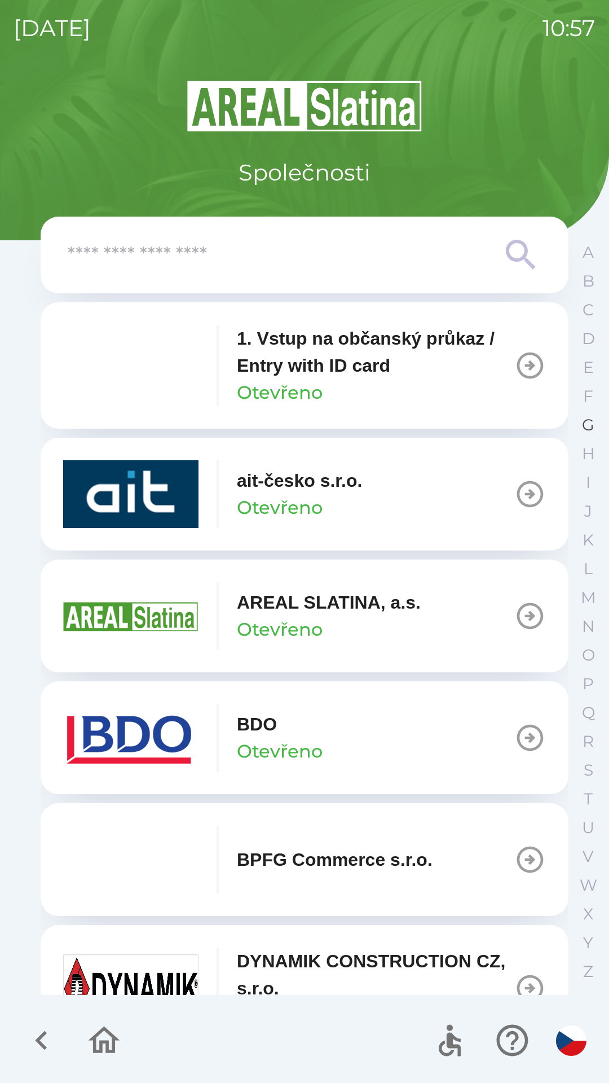
click at [584, 424] on p "G" at bounding box center [588, 425] width 12 height 20
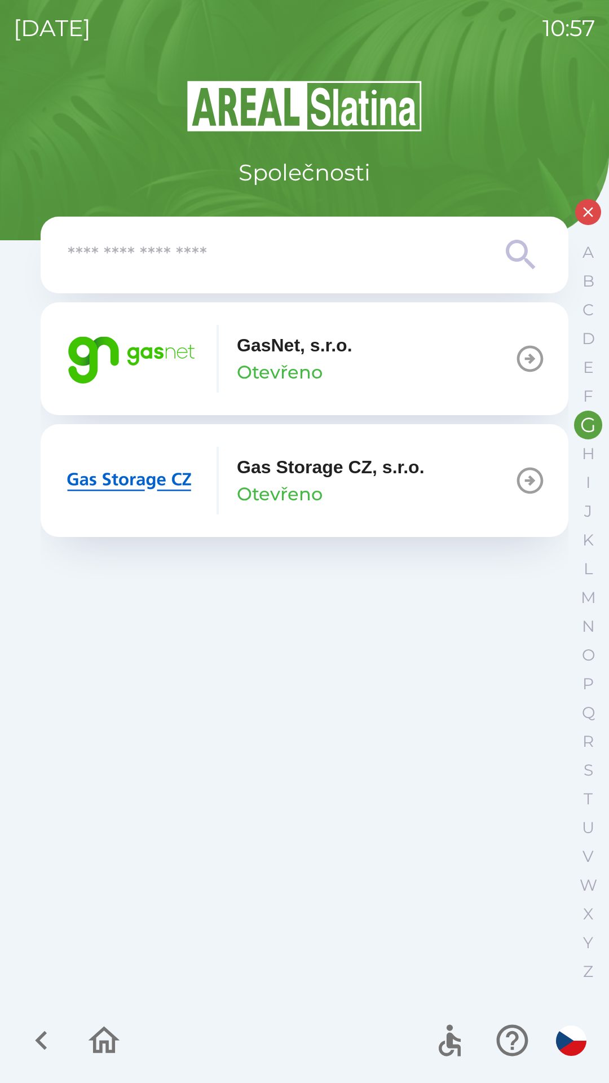
click at [195, 356] on img "button" at bounding box center [130, 359] width 135 height 68
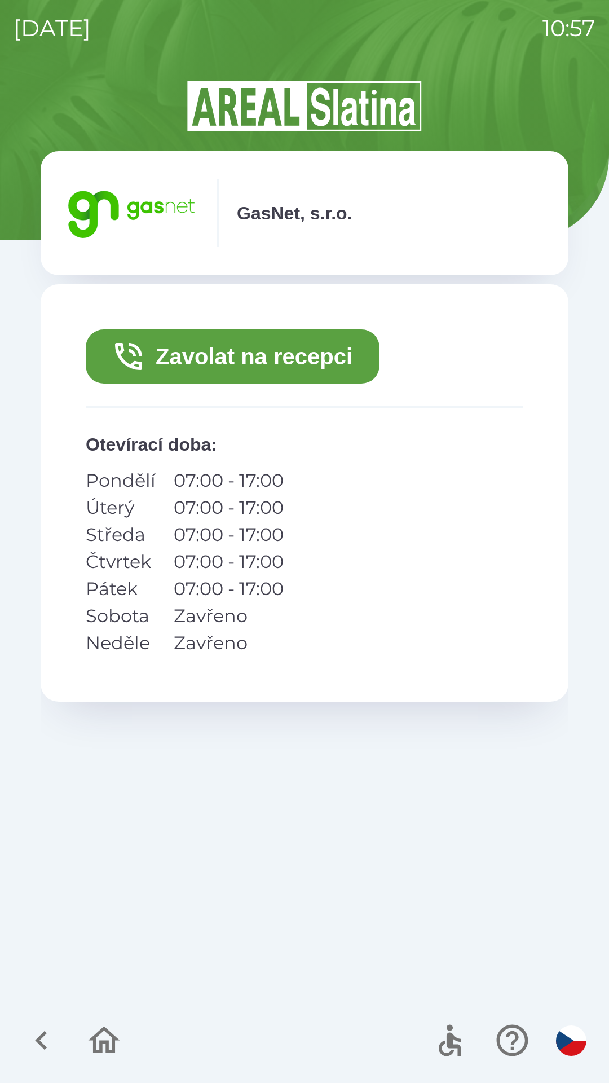
click at [273, 358] on button "Zavolat na recepci" at bounding box center [233, 357] width 294 height 54
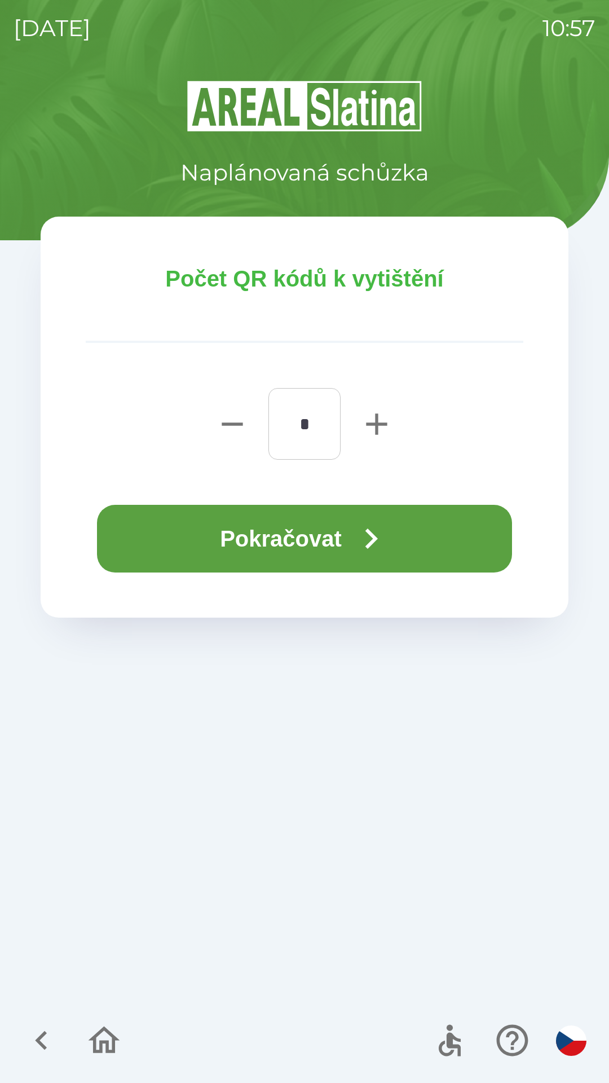
click at [320, 530] on button "Pokračovat" at bounding box center [304, 539] width 415 height 68
